Goal: Find specific page/section: Find specific page/section

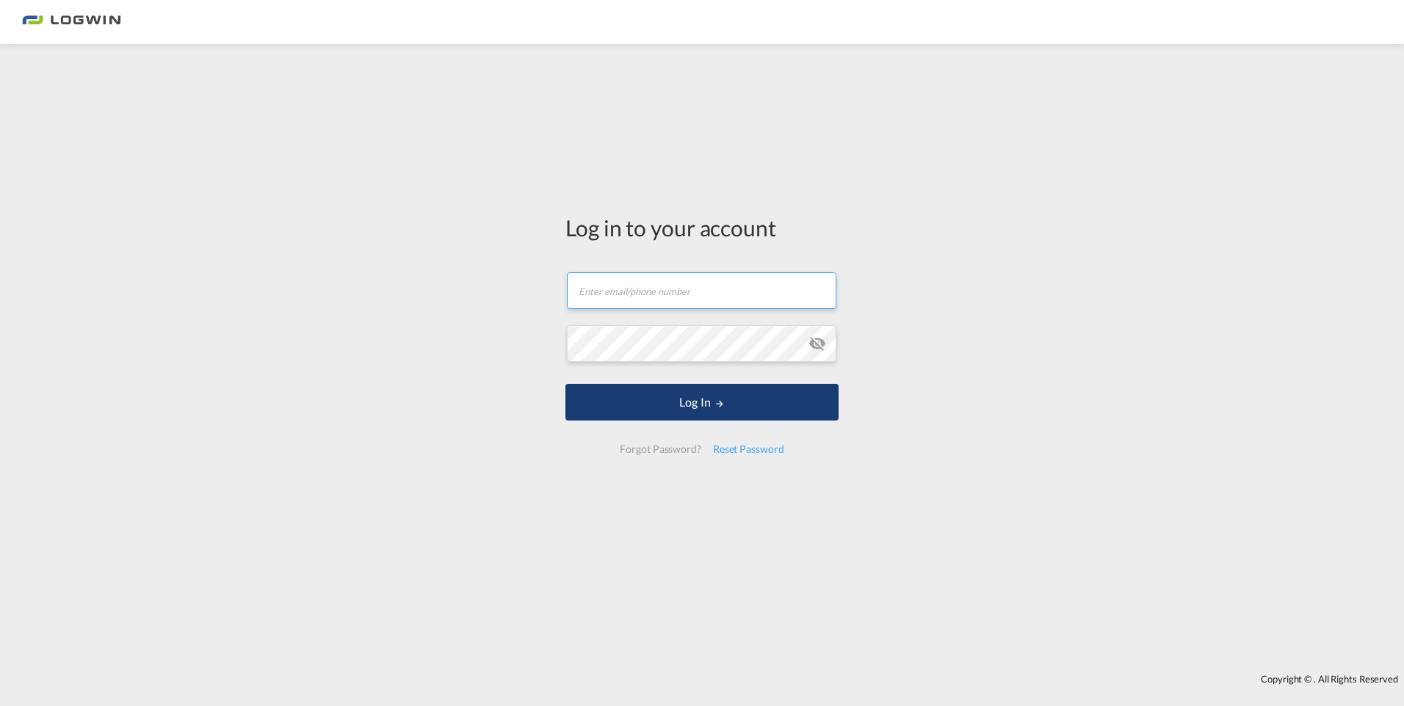
type input "[PERSON_NAME][EMAIL_ADDRESS][PERSON_NAME][DOMAIN_NAME]"
click at [698, 403] on button "Log In" at bounding box center [701, 402] width 273 height 37
